Goal: Task Accomplishment & Management: Use online tool/utility

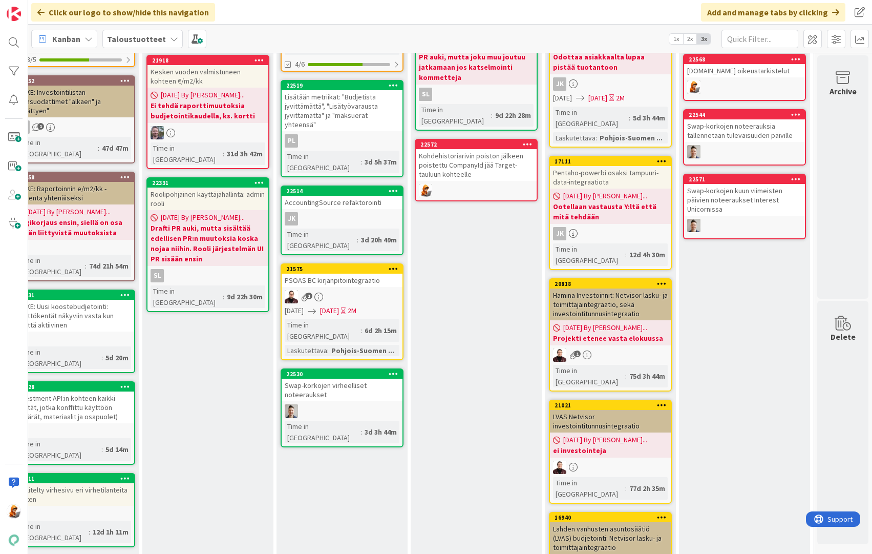
scroll to position [0, 1286]
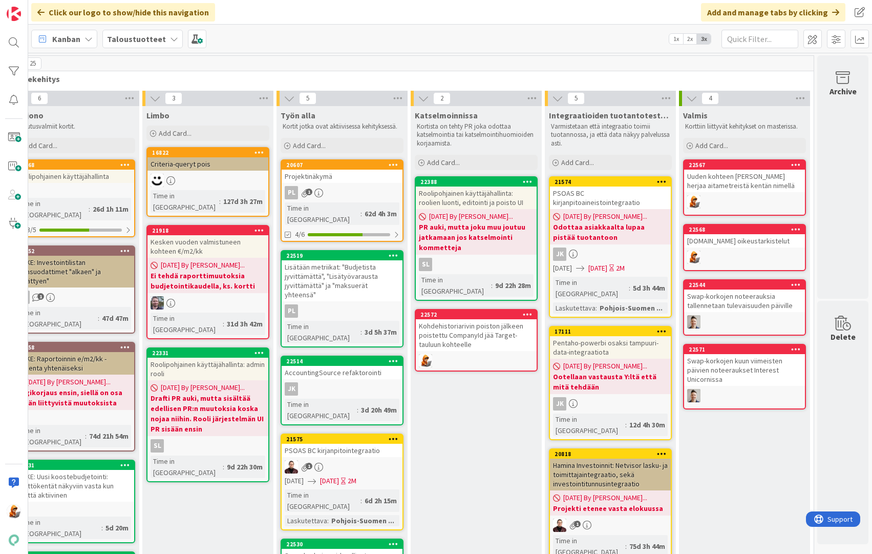
drag, startPoint x: 337, startPoint y: 378, endPoint x: 341, endPoint y: 0, distance: 378.4
click at [299, 145] on span "Add Card..." at bounding box center [309, 145] width 33 height 9
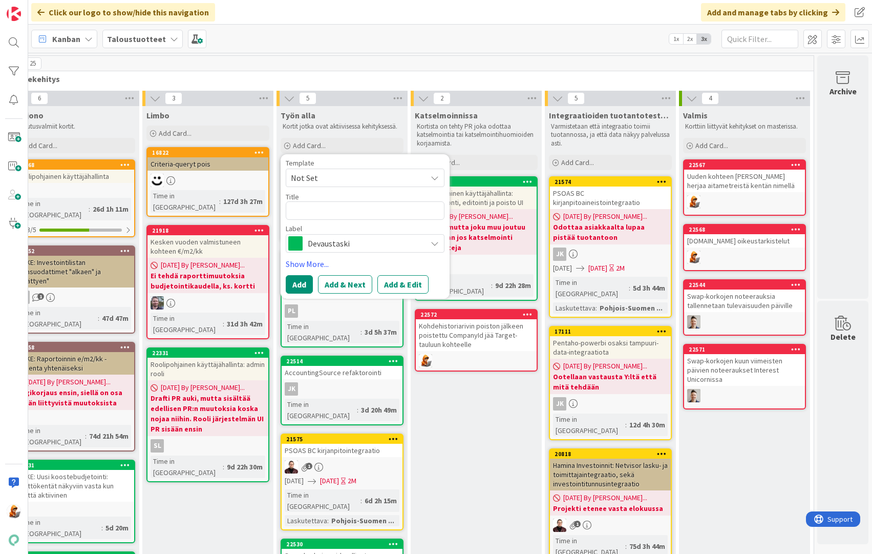
click at [313, 179] on span "Not Set" at bounding box center [355, 177] width 128 height 13
click at [314, 177] on span "Not Set" at bounding box center [355, 177] width 128 height 13
click at [320, 202] on textarea at bounding box center [365, 210] width 159 height 18
paste textarea "Kuukausibudjetointi: Tiliryhmän lisäys ei onnistu ennen kuin on skaalannut ja t…"
type textarea "Kuukausibudjetointi: Tiliryhmän lisäys ei onnistu ennen kuin on skaalannut ja t…"
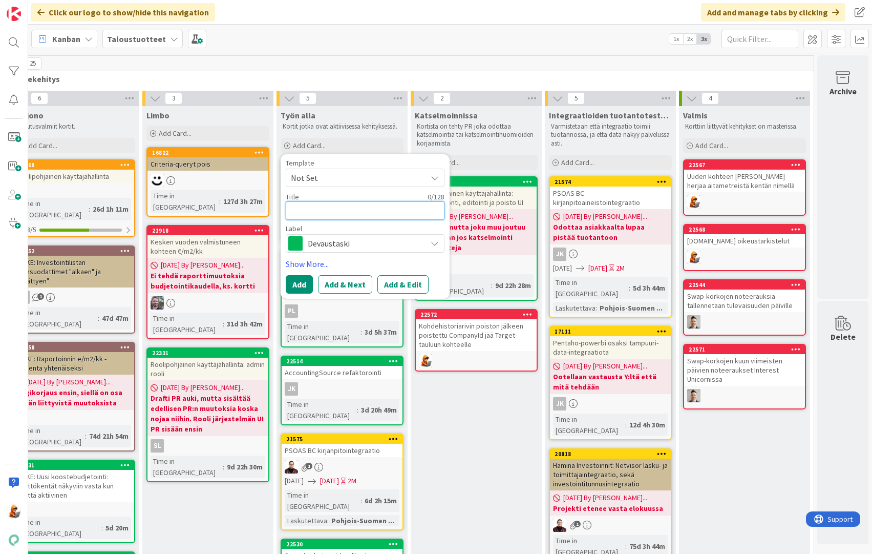
type textarea "x"
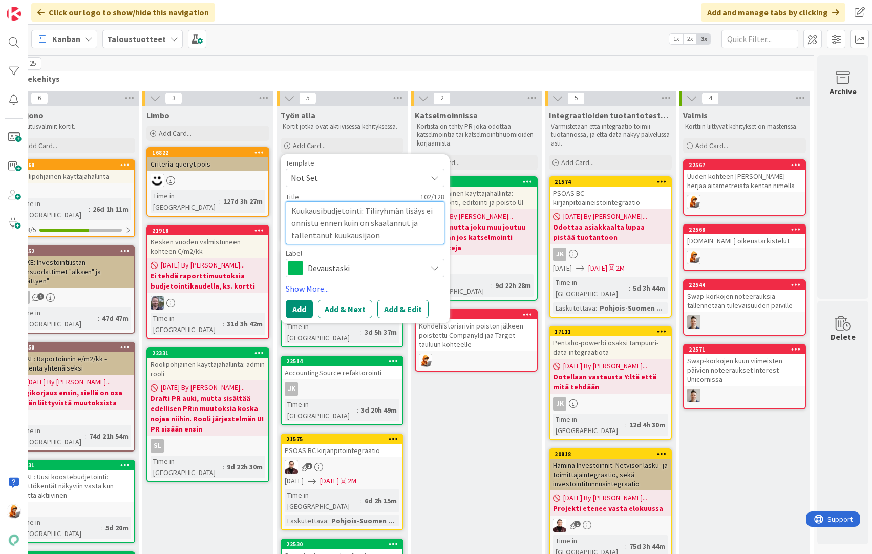
type textarea "Kuukausibudjetointi: Tiliryhmän lisäys ei onnistu ennen kuin on skaalannut ja t…"
click at [327, 274] on span "Devaustaski" at bounding box center [365, 268] width 114 height 14
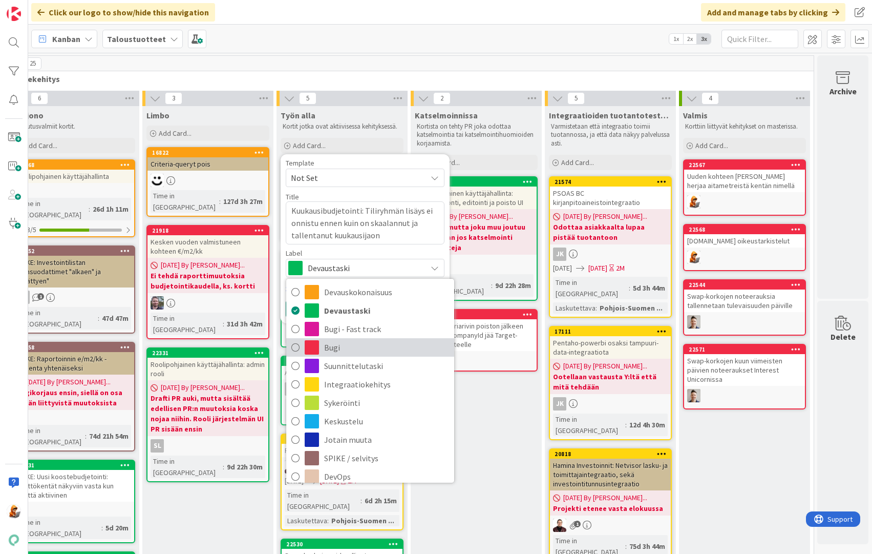
click at [324, 344] on span "Bugi" at bounding box center [386, 347] width 125 height 15
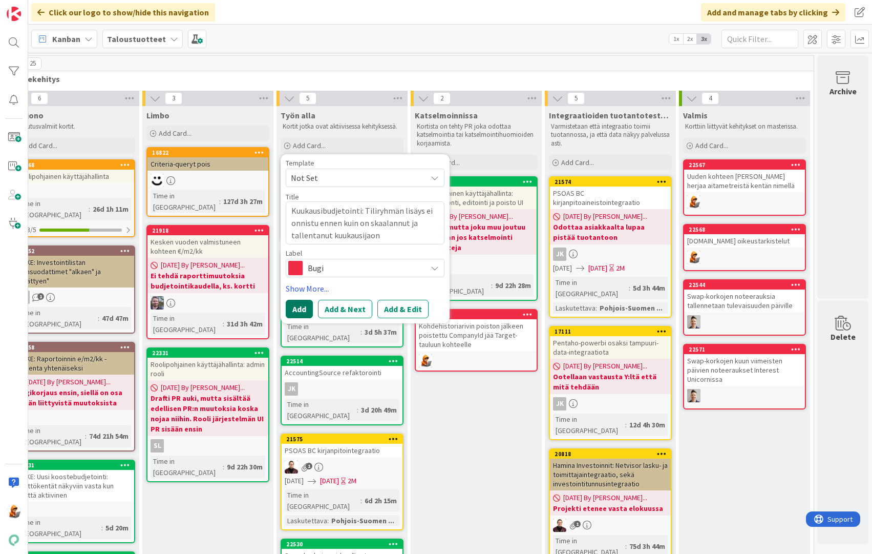
click at [298, 308] on button "Add" at bounding box center [299, 309] width 27 height 18
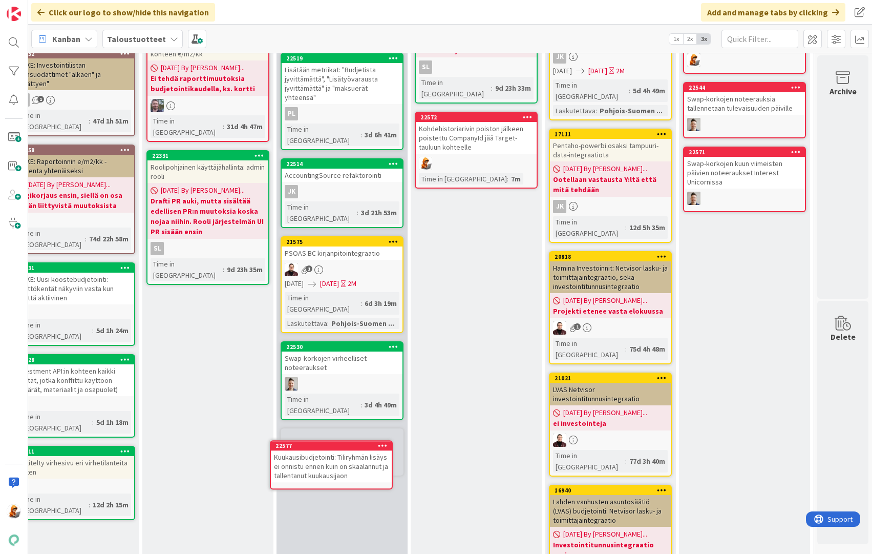
scroll to position [217, 1286]
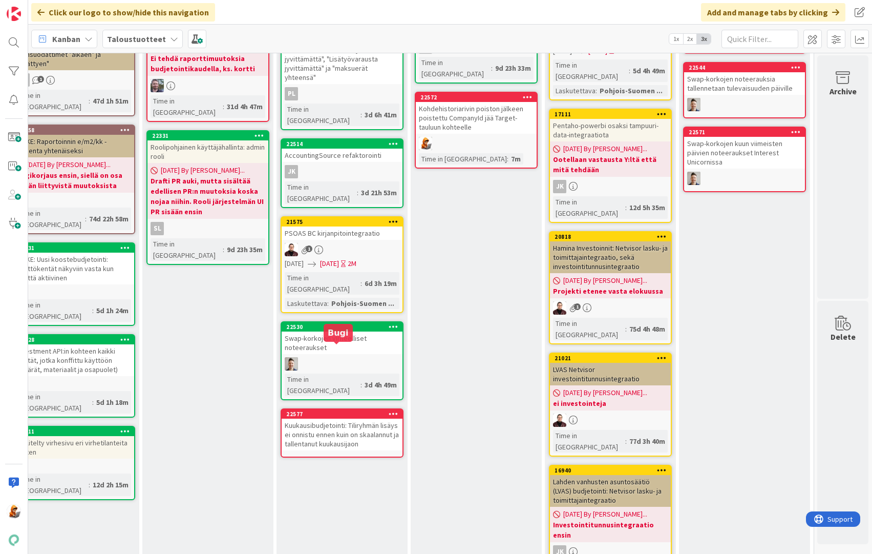
click at [290, 410] on div "22577" at bounding box center [344, 413] width 116 height 7
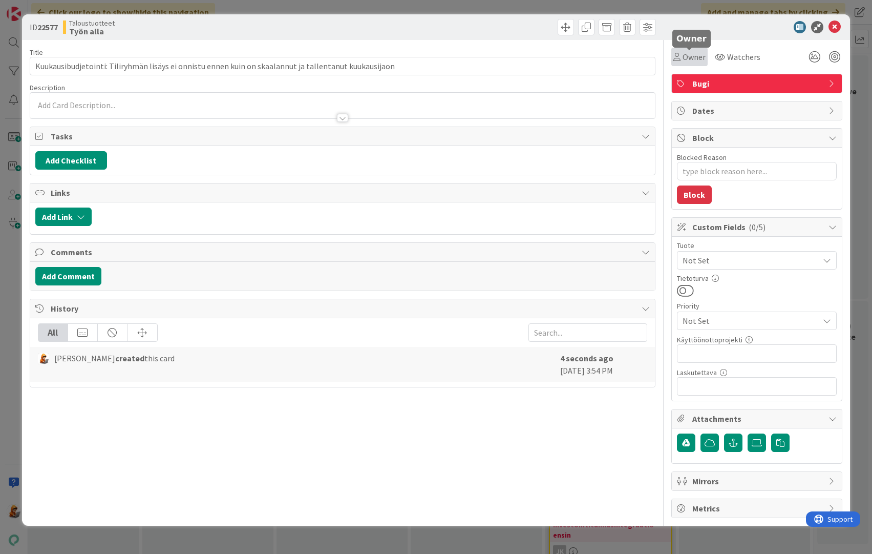
click at [699, 54] on span "Owner" at bounding box center [694, 57] width 23 height 12
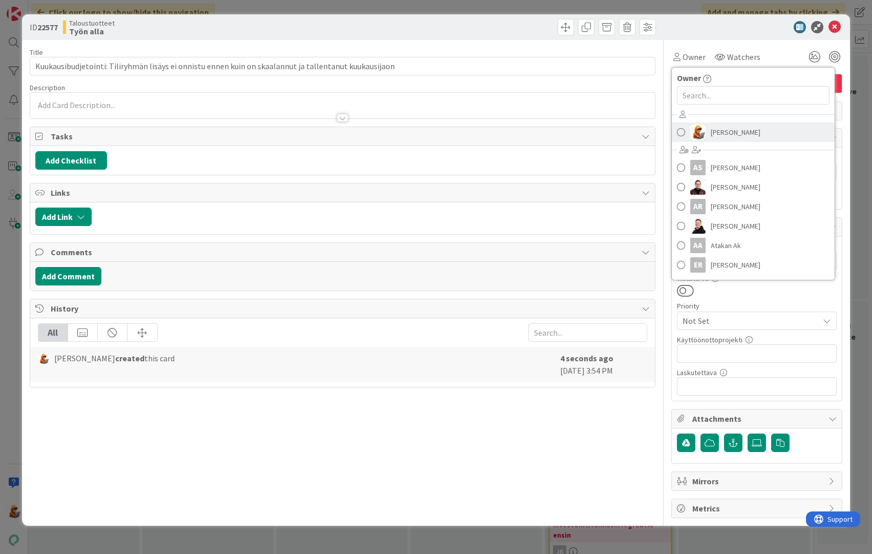
click at [711, 125] on span "[PERSON_NAME]" at bounding box center [736, 131] width 50 height 15
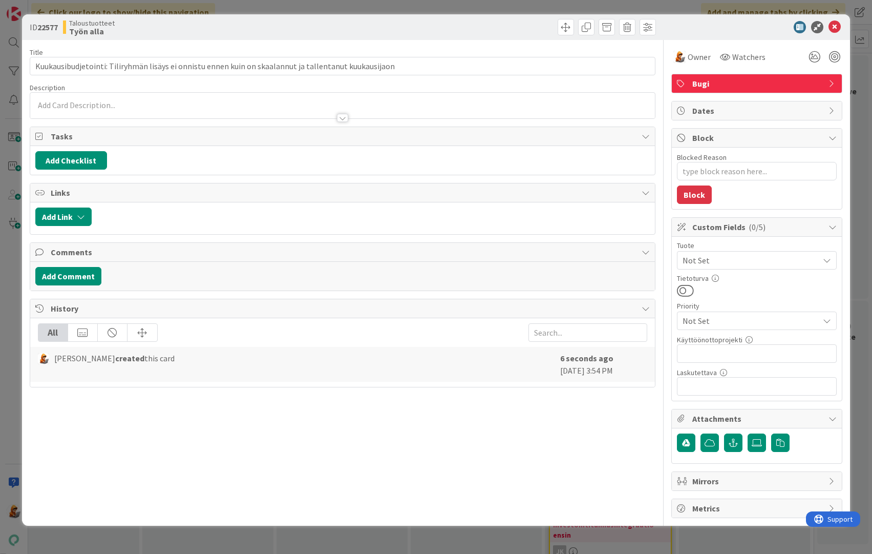
type textarea "x"
click at [836, 29] on icon at bounding box center [835, 27] width 12 height 12
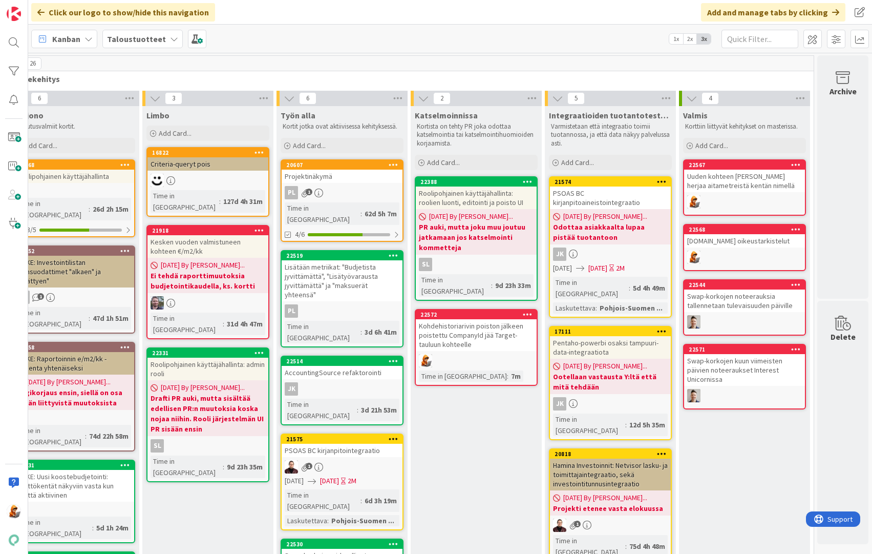
scroll to position [188, 1286]
